Goal: Navigation & Orientation: Find specific page/section

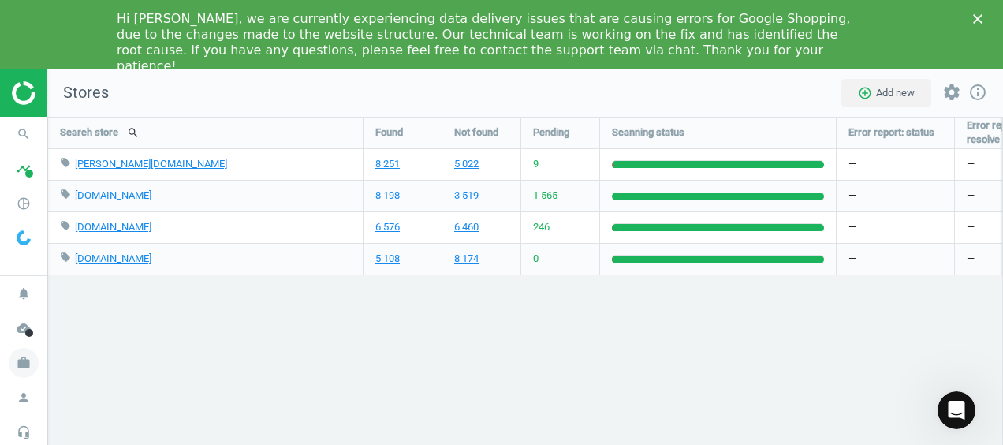
click at [24, 301] on icon "notifications" at bounding box center [24, 293] width 30 height 30
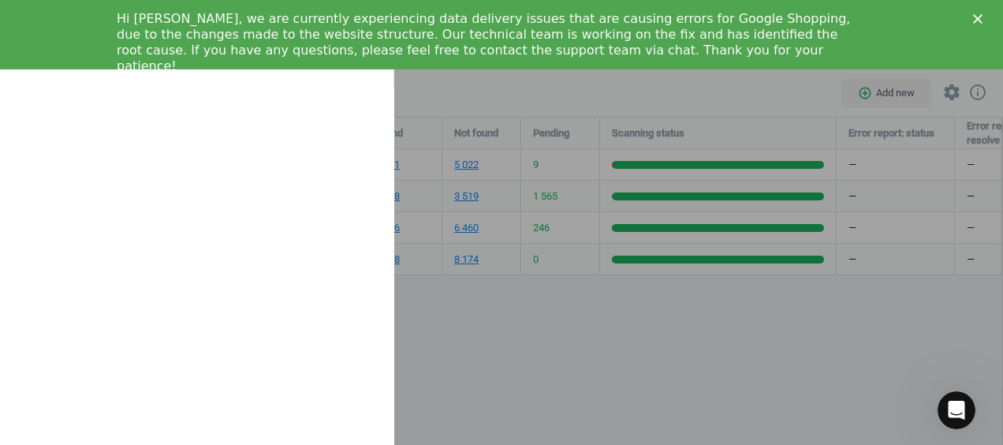
click at [458, 330] on div at bounding box center [501, 222] width 1003 height 445
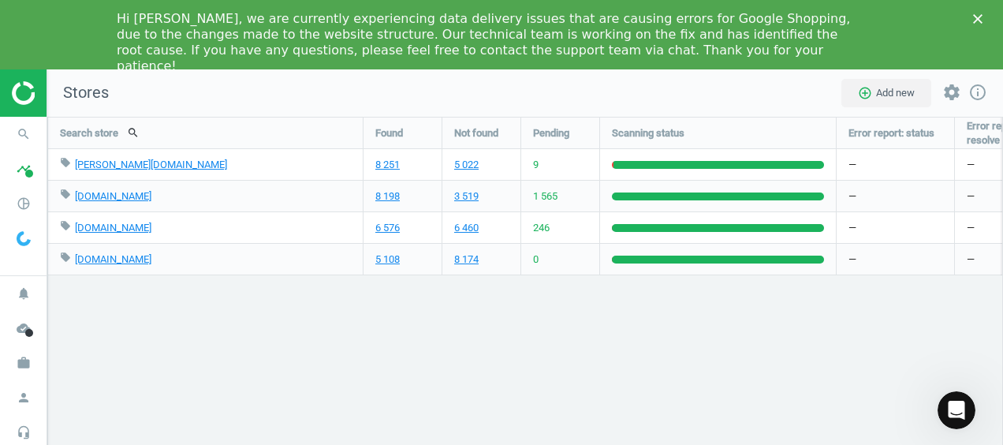
click at [975, 21] on polygon "Close" at bounding box center [977, 18] width 9 height 9
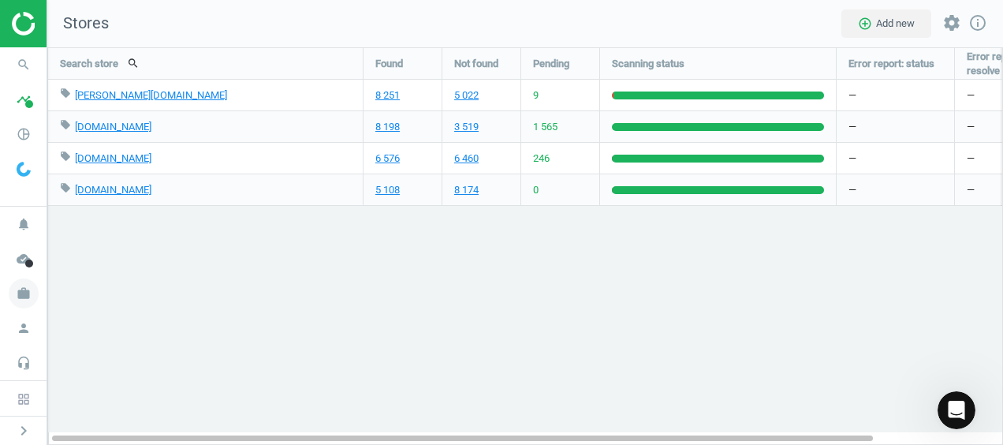
click at [6, 288] on span "work" at bounding box center [23, 293] width 47 height 35
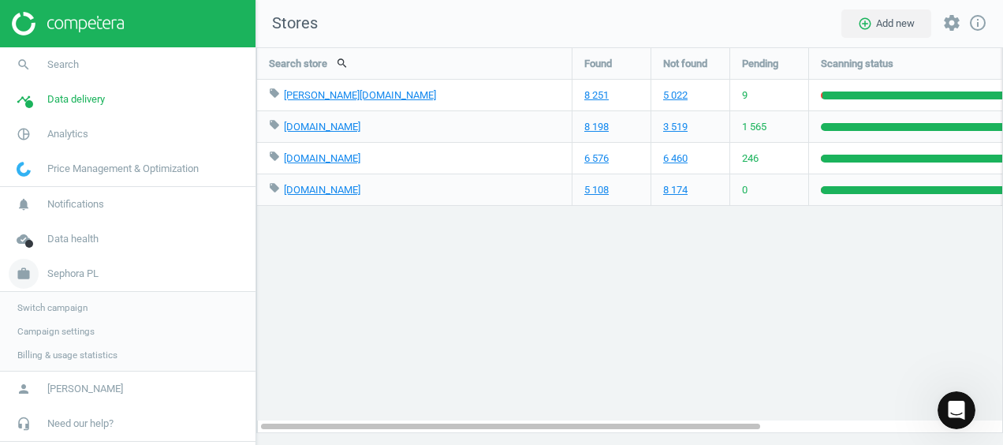
scroll to position [421, 772]
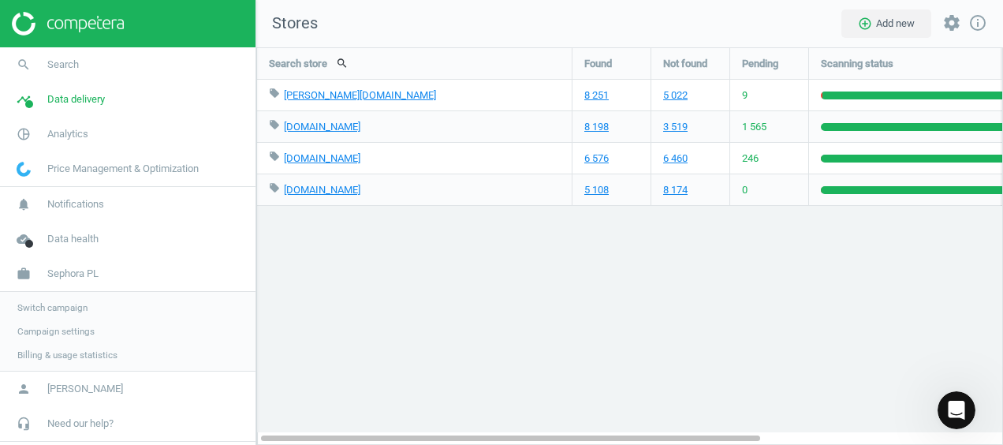
click at [54, 308] on span "Switch campaign" at bounding box center [52, 307] width 70 height 13
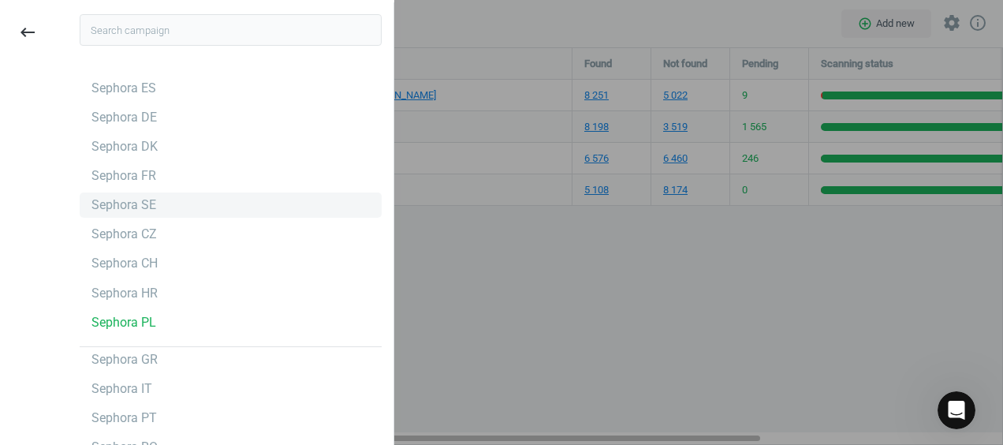
click at [143, 211] on div "Sephora SE" at bounding box center [124, 204] width 65 height 17
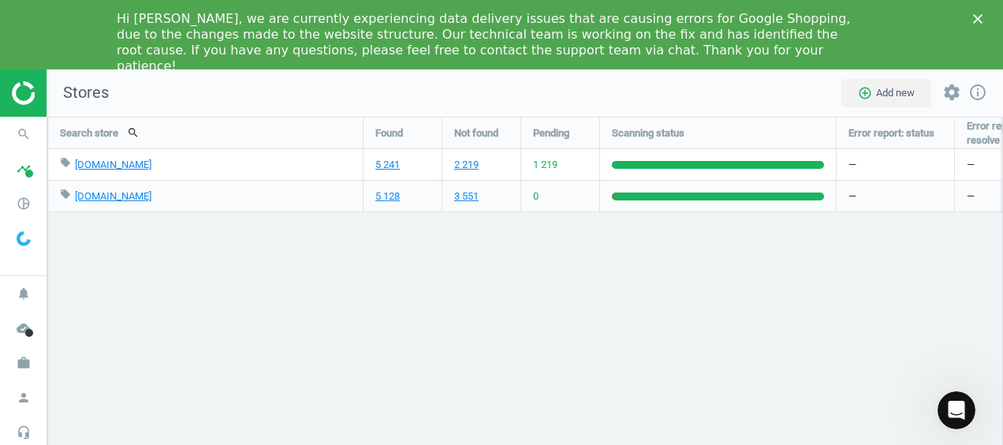
click at [510, 257] on div "Search store search Found Not found Pending Scanning status Error report: statu…" at bounding box center [525, 316] width 956 height 398
